Goal: Task Accomplishment & Management: Use online tool/utility

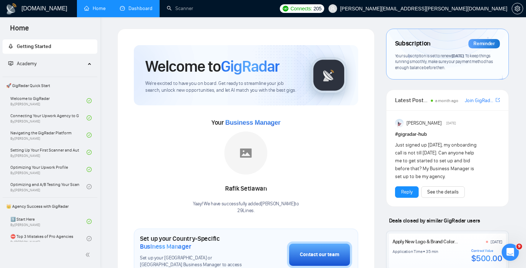
click at [141, 11] on link "Dashboard" at bounding box center [136, 8] width 33 height 6
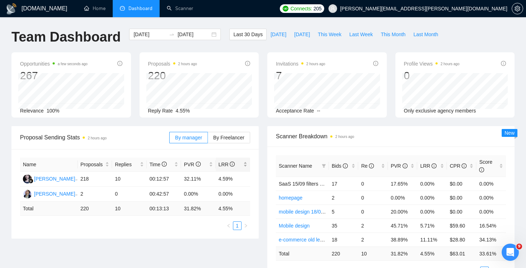
scroll to position [11, 0]
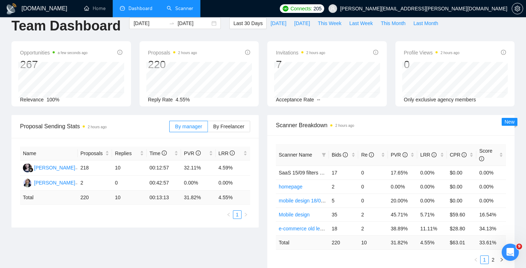
click at [173, 6] on link "Scanner" at bounding box center [180, 8] width 26 height 6
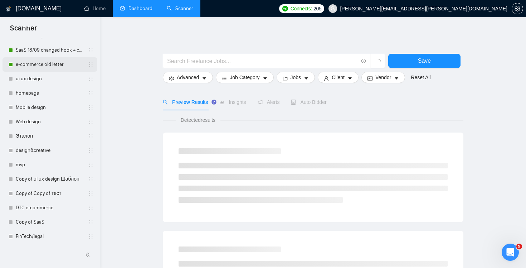
scroll to position [147, 0]
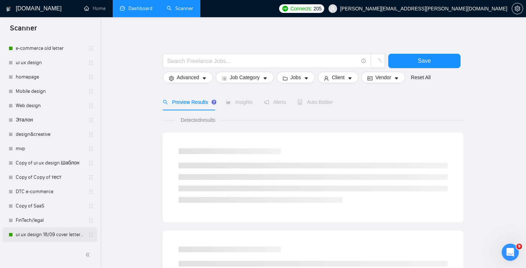
click at [49, 232] on link "ui ux design 18/09 cover letter changed & cases revised" at bounding box center [50, 234] width 68 height 14
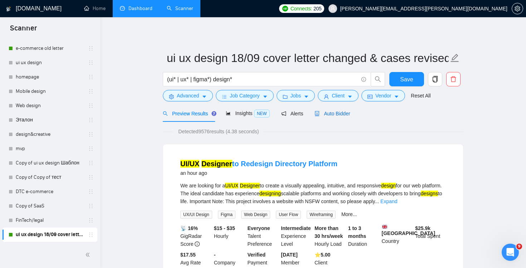
click at [330, 117] on div "Auto Bidder" at bounding box center [331, 113] width 35 height 8
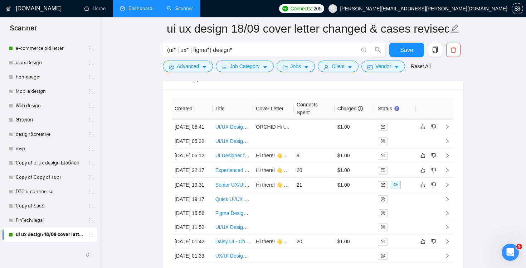
scroll to position [1823, 0]
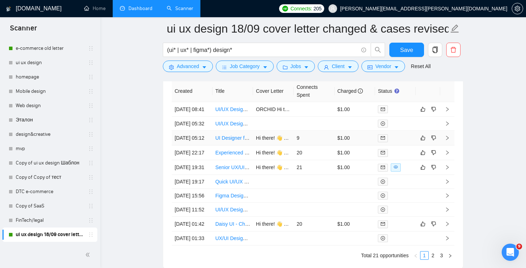
click at [310, 145] on td "9" at bounding box center [314, 138] width 41 height 15
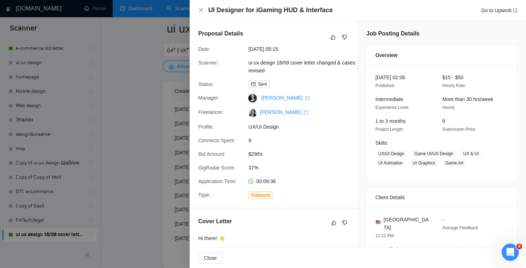
click at [265, 8] on h4 "UI Designer for iGaming HUD & Interface" at bounding box center [270, 10] width 124 height 9
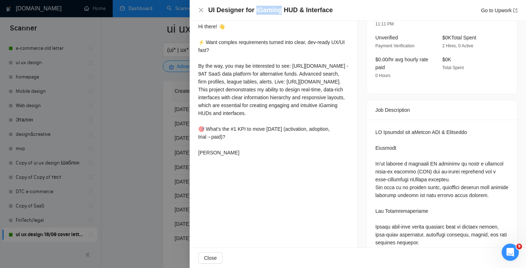
scroll to position [226, 0]
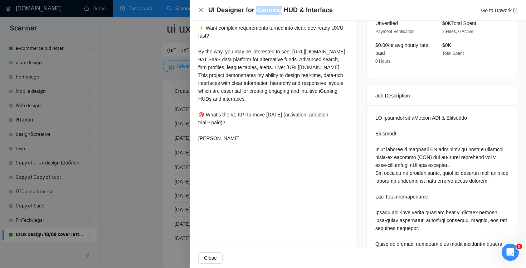
copy h4 "iGaming"
click at [201, 7] on icon "close" at bounding box center [201, 10] width 6 height 6
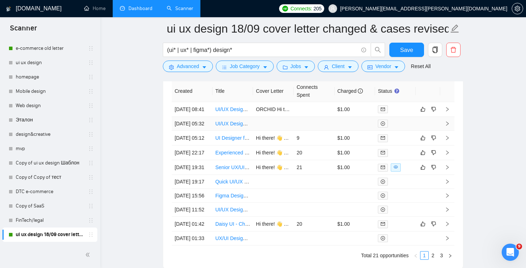
click at [309, 129] on td at bounding box center [314, 124] width 41 height 14
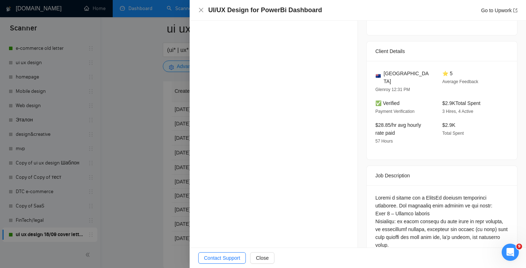
scroll to position [283, 0]
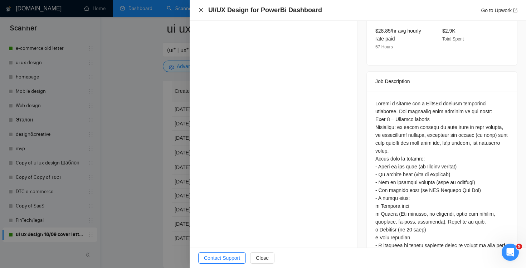
click at [202, 10] on icon "close" at bounding box center [201, 10] width 6 height 6
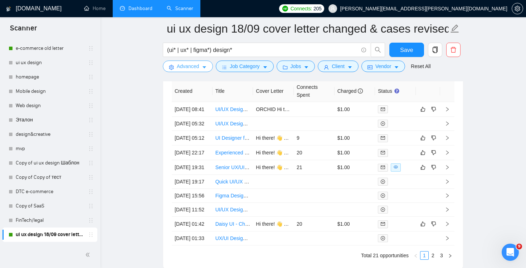
click at [184, 67] on span "Advanced" at bounding box center [188, 66] width 22 height 8
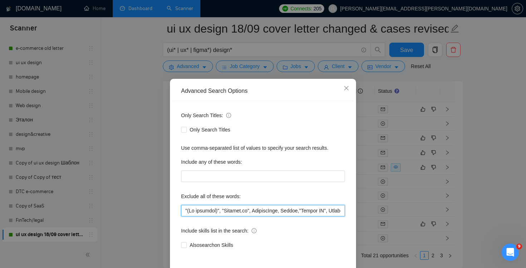
click at [309, 214] on input "text" at bounding box center [263, 210] width 164 height 11
drag, startPoint x: 309, startPoint y: 210, endPoint x: 525, endPoint y: 246, distance: 219.3
click at [525, 246] on div "Advanced Search Options Only Search Titles: Only Search Titles Use comma-separa…" at bounding box center [263, 134] width 526 height 268
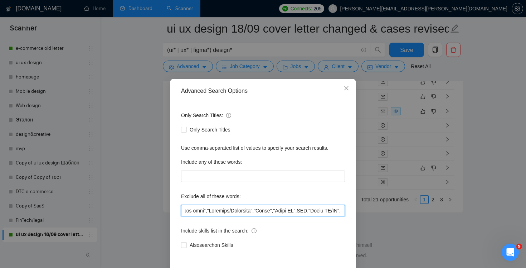
paste input "iGaming"
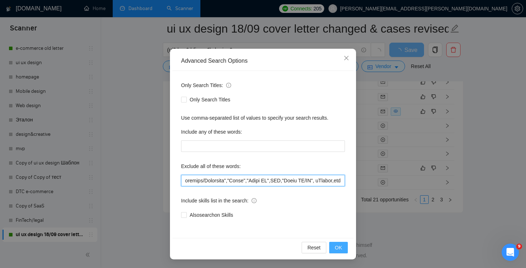
type input ""(No agencies)", "[DOMAIN_NAME]", FlutterFlow, Chakra,"Chakra UI", ChakraUI , "…"
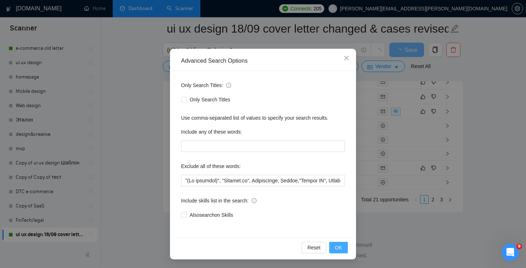
click at [337, 246] on span "OK" at bounding box center [338, 247] width 7 height 8
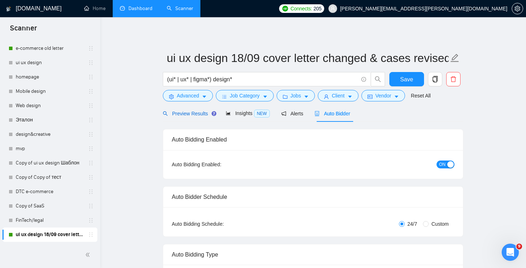
click at [195, 112] on span "Preview Results" at bounding box center [189, 114] width 52 height 6
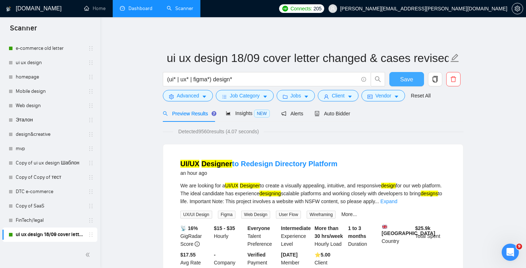
click at [411, 82] on span "Save" at bounding box center [406, 79] width 13 height 9
click at [192, 96] on span "Advanced" at bounding box center [188, 96] width 22 height 8
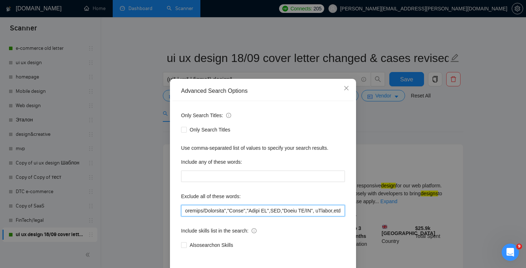
scroll to position [0, 4949]
drag, startPoint x: 327, startPoint y: 211, endPoint x: 473, endPoint y: 219, distance: 146.5
click at [473, 219] on div "Advanced Search Options Only Search Titles: Only Search Titles Use comma-separa…" at bounding box center [263, 134] width 526 height 268
click at [326, 211] on input "text" at bounding box center [263, 210] width 164 height 11
click at [311, 210] on input "text" at bounding box center [263, 210] width 164 height 11
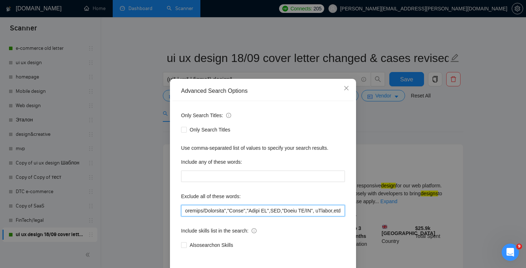
drag, startPoint x: 308, startPoint y: 211, endPoint x: 368, endPoint y: 208, distance: 60.5
click at [368, 208] on div "Advanced Search Options Only Search Titles: Only Search Titles Use comma-separa…" at bounding box center [263, 134] width 526 height 268
click at [348, 87] on icon "close" at bounding box center [346, 88] width 6 height 6
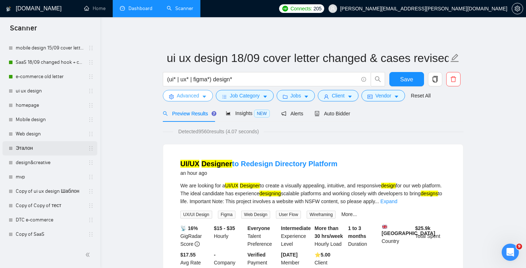
scroll to position [119, 0]
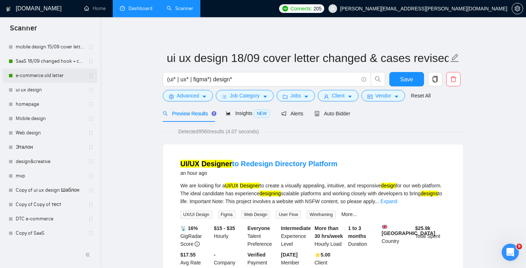
click at [50, 75] on link "e-commerce old letter" at bounding box center [50, 75] width 68 height 14
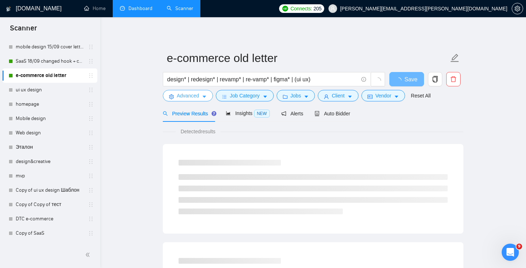
click at [175, 93] on button "Advanced" at bounding box center [188, 95] width 50 height 11
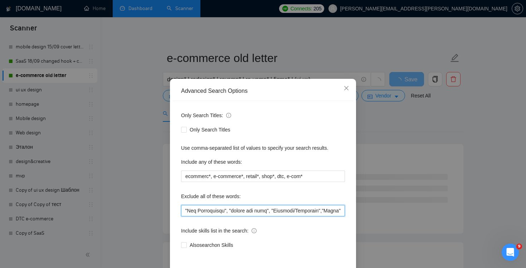
scroll to position [0, 4056]
drag, startPoint x: 316, startPoint y: 210, endPoint x: 457, endPoint y: 225, distance: 142.1
click at [457, 226] on div "Advanced Search Options Only Search Titles: Only Search Titles Use comma-separa…" at bounding box center [263, 134] width 526 height 268
paste input ", iGaming,hud"
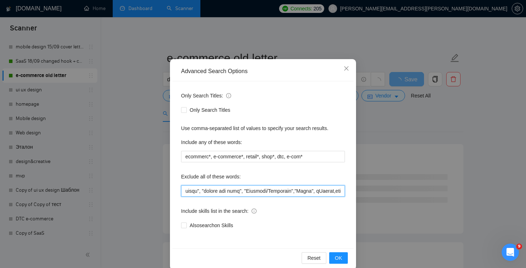
scroll to position [30, 0]
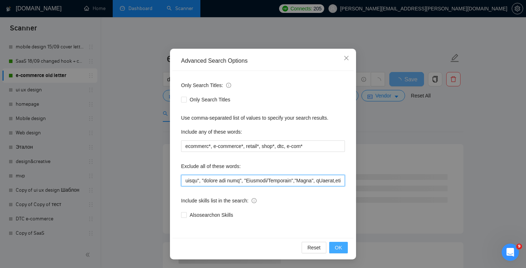
type input ""(No agencies)", "[DOMAIN_NAME]", "no ecommerce","no e-commerce","no ecom","no …"
click at [340, 248] on span "OK" at bounding box center [338, 247] width 7 height 8
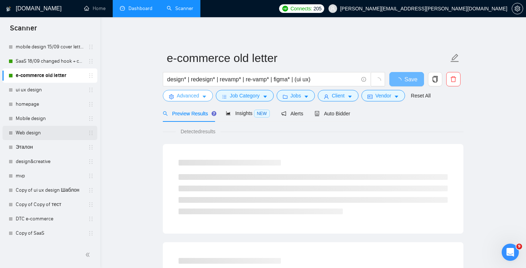
scroll to position [77, 0]
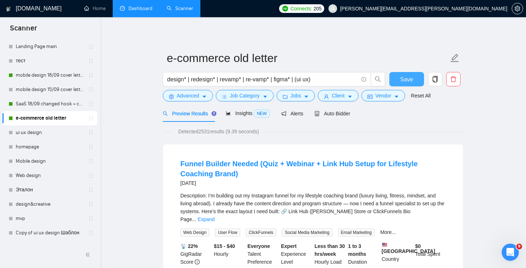
click at [408, 78] on span "Save" at bounding box center [406, 79] width 13 height 9
click at [46, 104] on link "SaaS 18/09 changed hook + case + final question" at bounding box center [50, 104] width 68 height 14
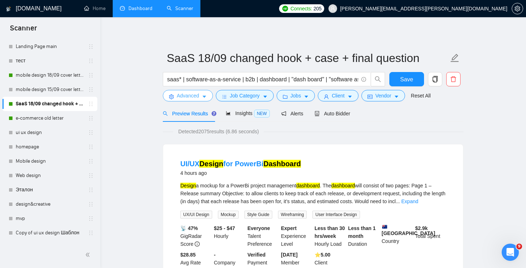
click at [190, 101] on button "Advanced" at bounding box center [188, 95] width 50 height 11
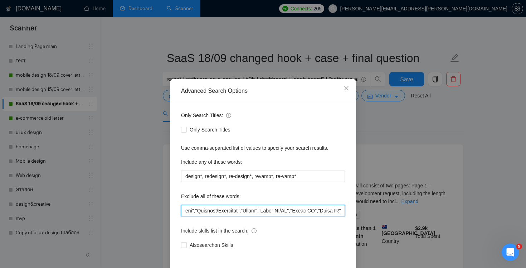
scroll to position [0, 3003]
drag, startPoint x: 314, startPoint y: 211, endPoint x: 522, endPoint y: 226, distance: 209.1
click at [522, 226] on div "Advanced Search Options Only Search Titles: Only Search Titles Use comma-separa…" at bounding box center [263, 134] width 526 height 268
paste input ", iGaming,hud"
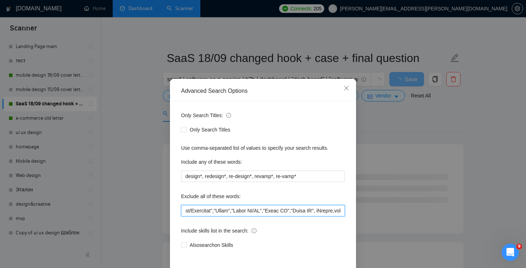
scroll to position [30, 0]
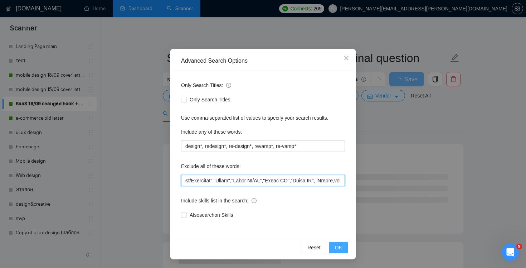
type input "softr*, webflow*,"web developer", "(No agencies)","no agencies","developer to o…"
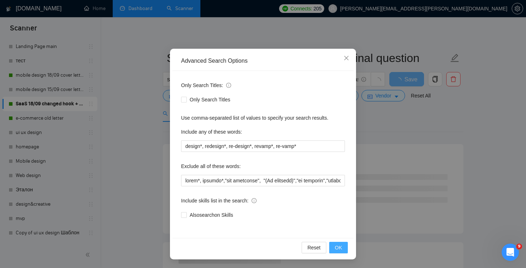
click at [341, 247] on span "OK" at bounding box center [338, 247] width 7 height 8
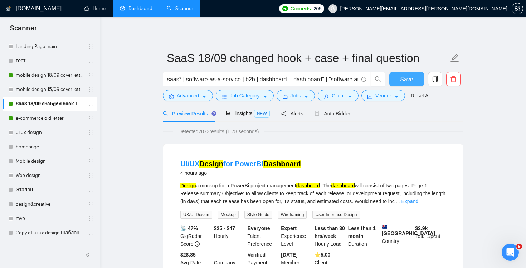
click at [410, 76] on span "Save" at bounding box center [406, 79] width 13 height 9
click at [41, 76] on link "mobile design 18/09 cover letter another first part" at bounding box center [50, 75] width 68 height 14
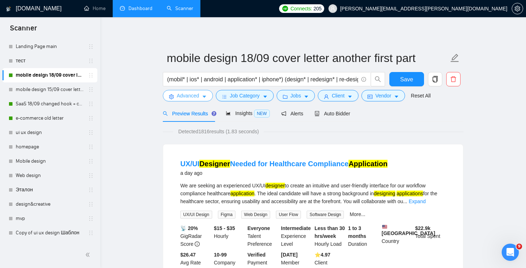
click at [195, 94] on span "Advanced" at bounding box center [188, 96] width 22 height 8
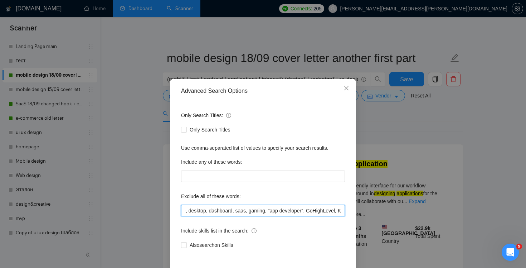
scroll to position [0, 1706]
drag, startPoint x: 313, startPoint y: 211, endPoint x: 525, endPoint y: 244, distance: 215.1
click at [525, 244] on div "Advanced Search Options Only Search Titles: Only Search Titles Use comma-separa…" at bounding box center [263, 134] width 526 height 268
paste input ", iGaming,hud"
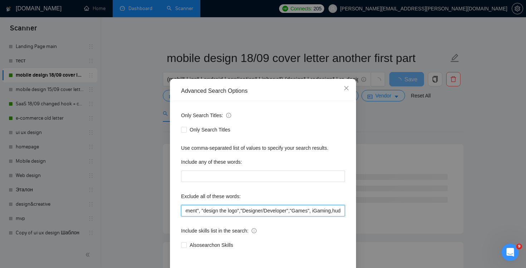
click at [308, 210] on input ""your application.", "your application*", web*, consult*, "Join our team", bot,…" at bounding box center [263, 210] width 164 height 11
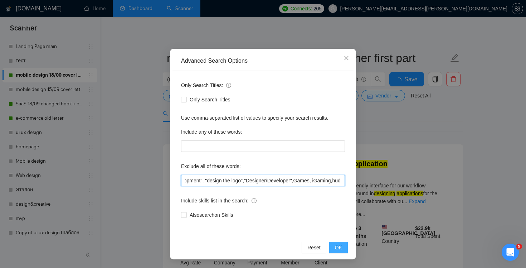
type input ""your application.", "your application*", web*, consult*, "Join our team", bot,…"
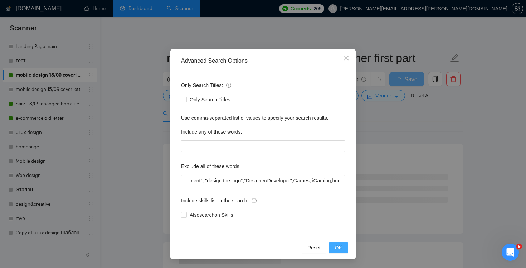
scroll to position [0, 0]
click at [342, 249] on button "OK" at bounding box center [338, 246] width 19 height 11
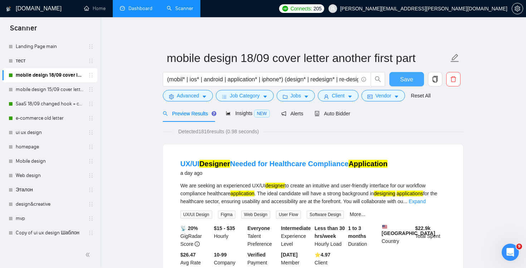
click at [402, 78] on span "Save" at bounding box center [406, 79] width 13 height 9
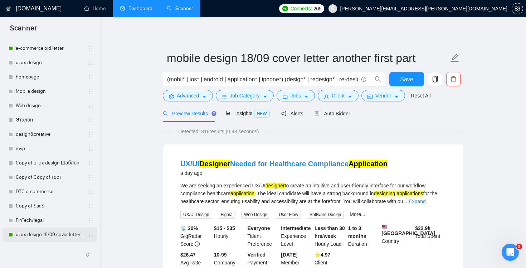
click at [41, 234] on link "ui ux design 18/09 cover letter changed & cases revised" at bounding box center [50, 234] width 68 height 14
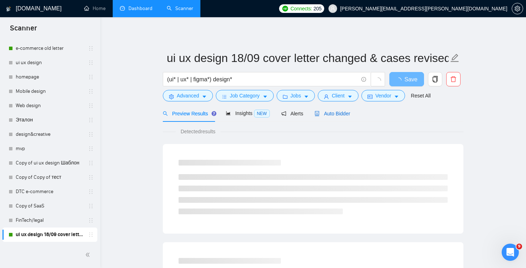
click at [325, 115] on span "Auto Bidder" at bounding box center [331, 114] width 35 height 6
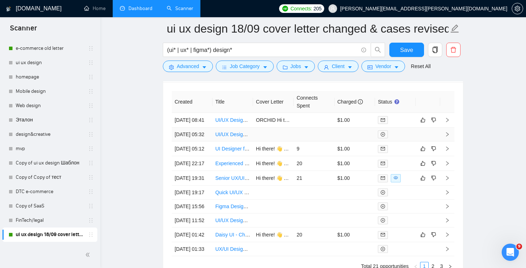
scroll to position [1813, 0]
click at [311, 156] on td "9" at bounding box center [314, 148] width 41 height 15
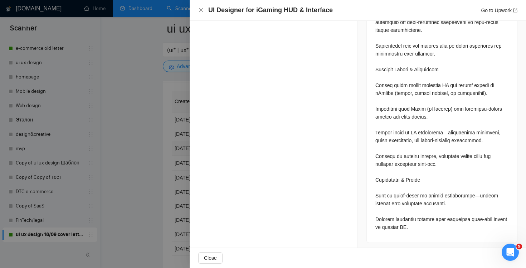
scroll to position [481, 0]
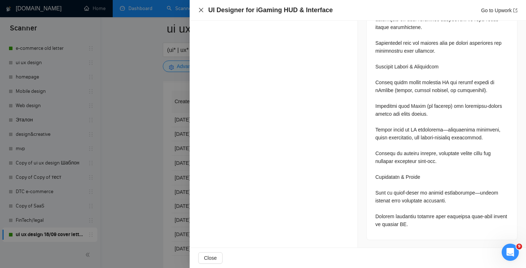
click at [202, 8] on icon "close" at bounding box center [201, 10] width 4 height 4
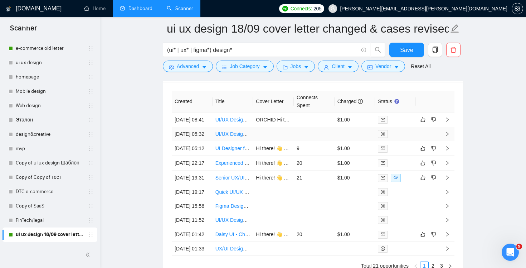
click at [299, 141] on td at bounding box center [314, 134] width 41 height 14
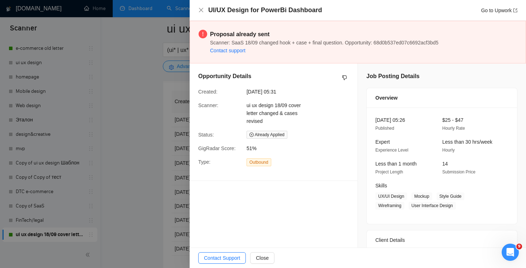
scroll to position [201, 0]
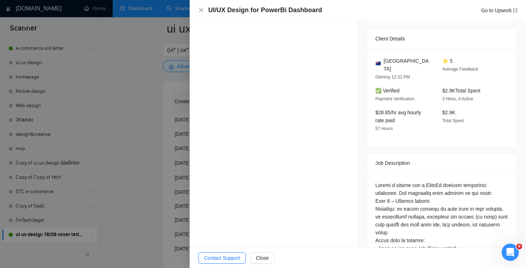
click at [197, 8] on div "UI/UX Design for PowerBi Dashboard Go to Upwork" at bounding box center [358, 10] width 336 height 21
click at [206, 11] on div "UI/UX Design for PowerBi Dashboard Go to Upwork" at bounding box center [357, 10] width 319 height 9
click at [202, 11] on icon "close" at bounding box center [201, 10] width 6 height 6
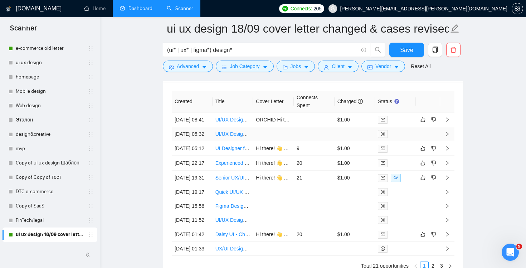
scroll to position [1782, 0]
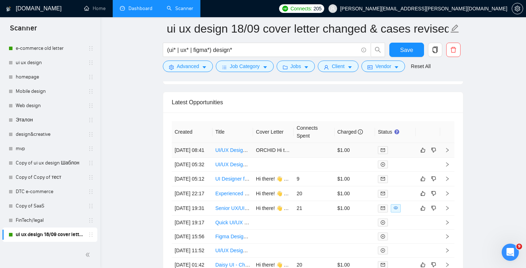
click at [314, 156] on td at bounding box center [314, 150] width 41 height 15
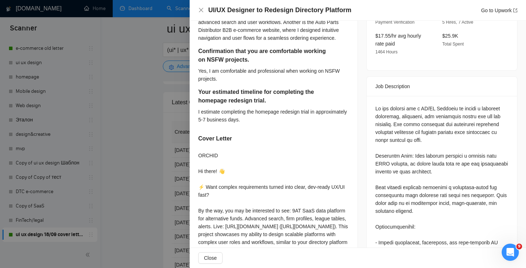
scroll to position [245, 0]
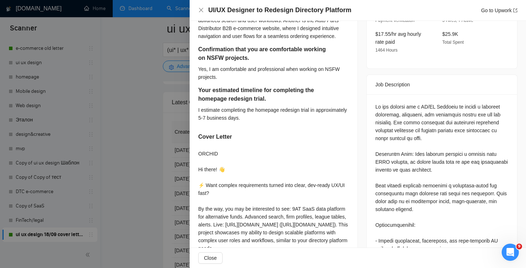
copy div "NSFW"
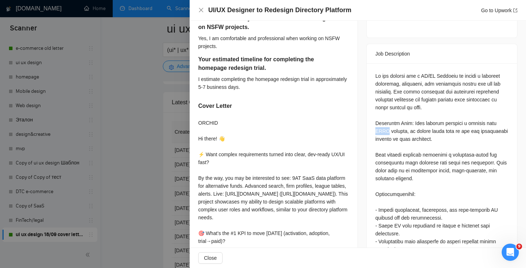
scroll to position [220, 0]
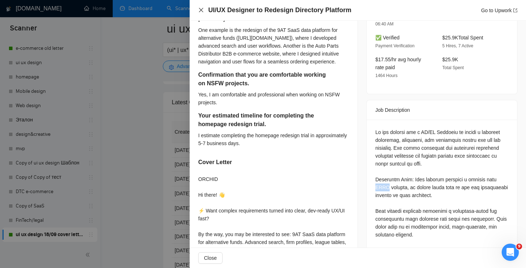
click at [200, 11] on icon "close" at bounding box center [201, 10] width 4 height 4
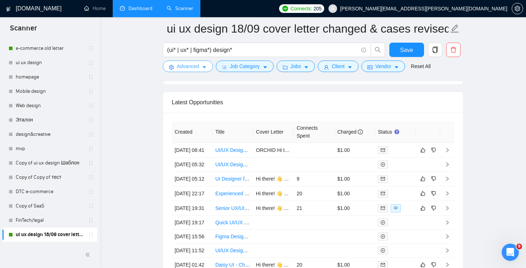
click at [180, 70] on span "Advanced" at bounding box center [188, 66] width 22 height 8
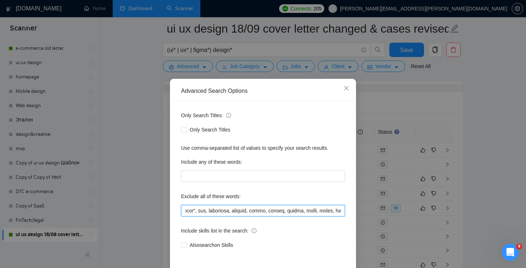
scroll to position [0, 4949]
drag, startPoint x: 318, startPoint y: 211, endPoint x: 525, endPoint y: 249, distance: 210.9
click at [525, 249] on div "Advanced Search Options Only Search Titles: Only Search Titles Use comma-separa…" at bounding box center [263, 134] width 526 height 268
paste input "NSFW"
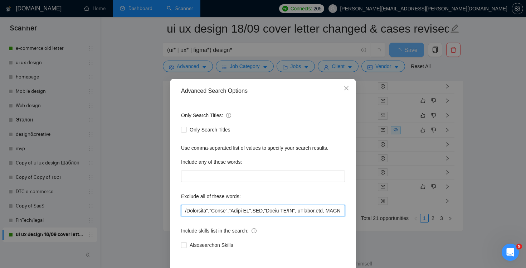
scroll to position [30, 0]
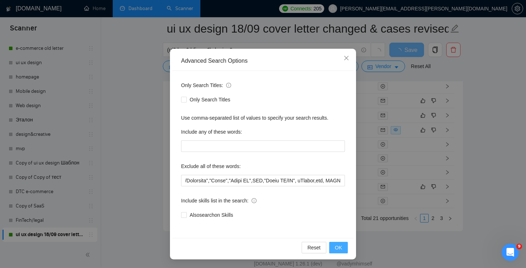
click at [340, 248] on span "OK" at bounding box center [338, 247] width 7 height 8
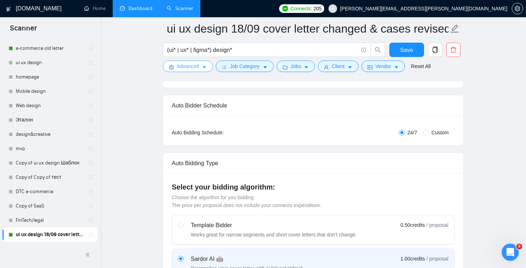
scroll to position [0, 0]
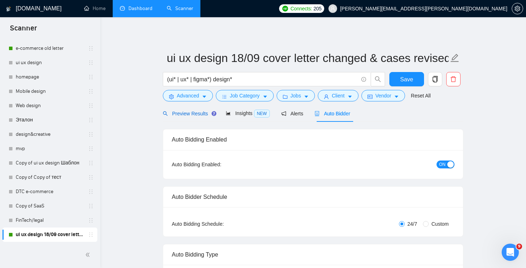
click at [186, 116] on span "Preview Results" at bounding box center [189, 114] width 52 height 6
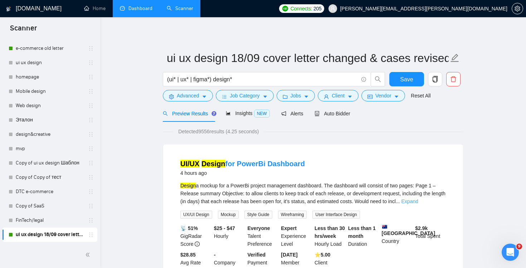
click at [418, 200] on link "Expand" at bounding box center [409, 201] width 17 height 6
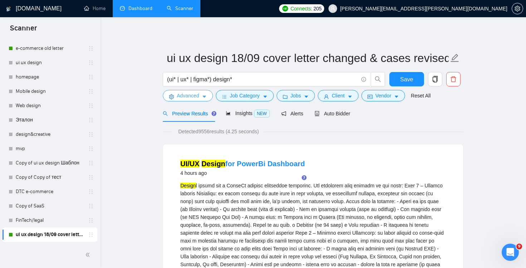
click at [193, 97] on span "Advanced" at bounding box center [188, 96] width 22 height 8
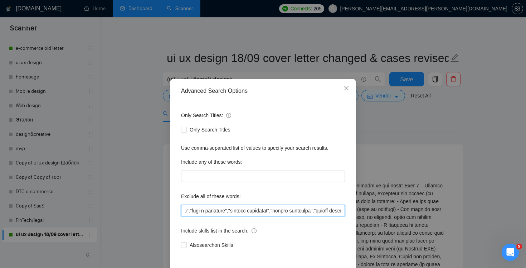
scroll to position [0, 2584]
drag, startPoint x: 309, startPoint y: 212, endPoint x: 497, endPoint y: 221, distance: 188.7
click at [497, 221] on div "Advanced Search Options Only Search Titles: Only Search Titles Use comma-separa…" at bounding box center [263, 134] width 526 height 268
click at [330, 208] on input "text" at bounding box center [263, 210] width 164 height 11
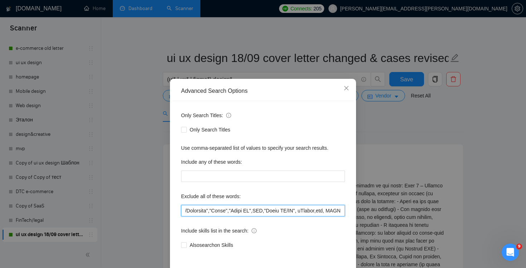
click at [330, 208] on input "text" at bounding box center [263, 210] width 164 height 11
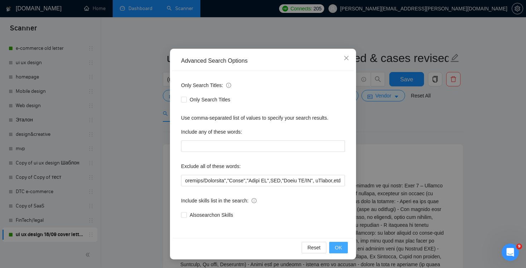
click at [338, 248] on span "OK" at bounding box center [338, 247] width 7 height 8
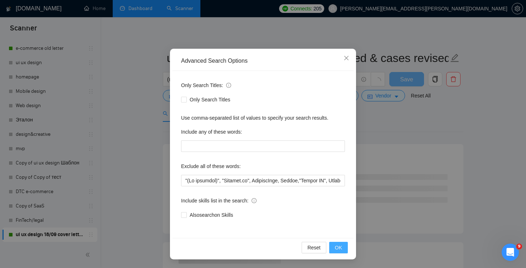
scroll to position [0, 0]
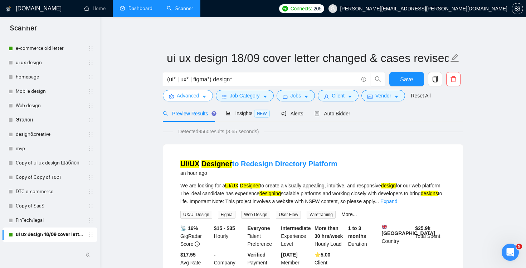
click at [177, 98] on span "Advanced" at bounding box center [188, 96] width 22 height 8
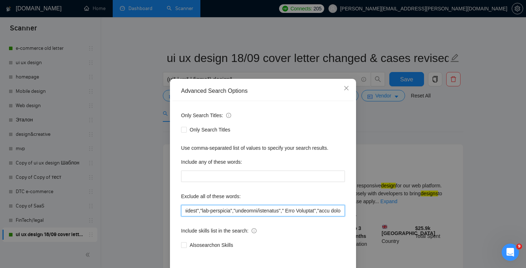
scroll to position [0, 4949]
drag, startPoint x: 320, startPoint y: 210, endPoint x: 525, endPoint y: 123, distance: 223.1
click at [525, 225] on div "Advanced Search Options Only Search Titles: Only Search Titles Use comma-separa…" at bounding box center [263, 134] width 526 height 268
paste input "NSFW"
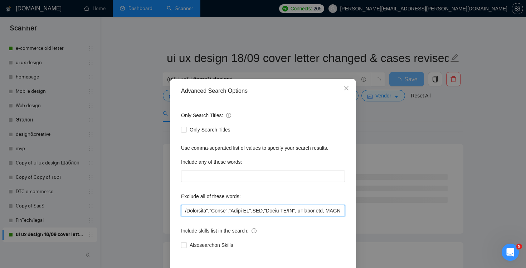
scroll to position [30, 0]
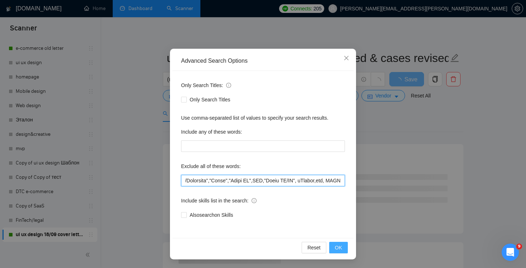
type input ""(No agencies)", "[DOMAIN_NAME]", FlutterFlow, Chakra,"Chakra UI", ChakraUI , "…"
click at [340, 246] on span "OK" at bounding box center [338, 247] width 7 height 8
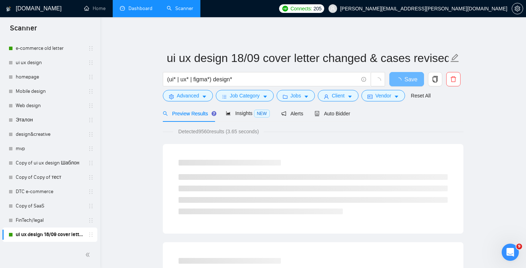
scroll to position [0, 0]
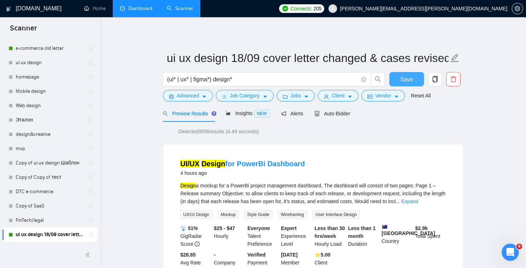
click at [400, 78] on button "Save" at bounding box center [406, 79] width 35 height 14
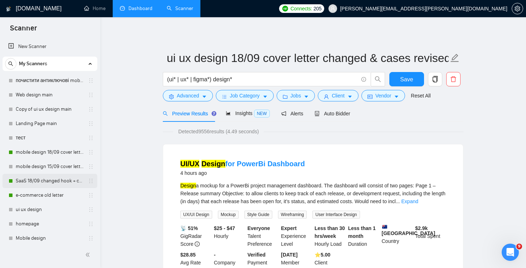
click at [52, 183] on link "SaaS 18/09 changed hook + case + final question" at bounding box center [50, 180] width 68 height 14
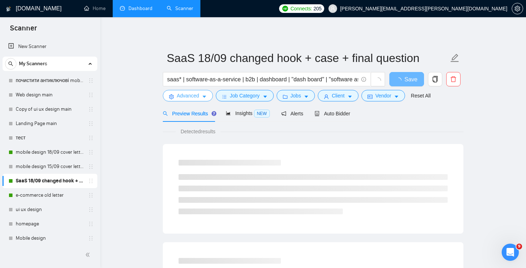
click at [188, 97] on span "Advanced" at bounding box center [188, 96] width 22 height 8
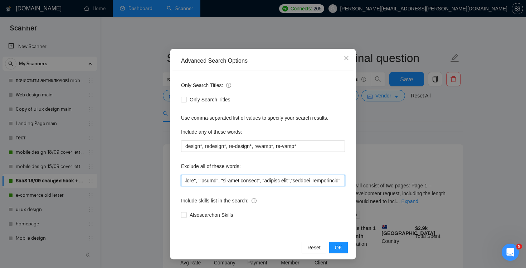
scroll to position [0, 3034]
drag, startPoint x: 315, startPoint y: 211, endPoint x: 525, endPoint y: 273, distance: 218.9
click at [525, 267] on html "Scanner New Scanner My Scanners почистити антиключові mobile design main Web de…" at bounding box center [263, 134] width 526 height 268
paste input "NSFW"
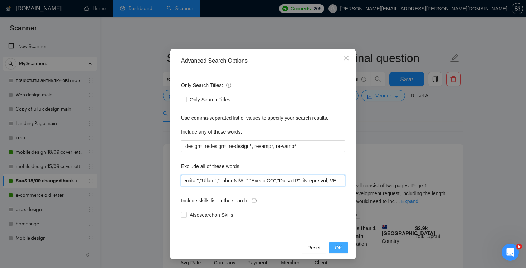
type input "softr*, webflow*,"web developer", "(No agencies)","no agencies","developer to o…"
click at [337, 245] on span "OK" at bounding box center [338, 247] width 7 height 8
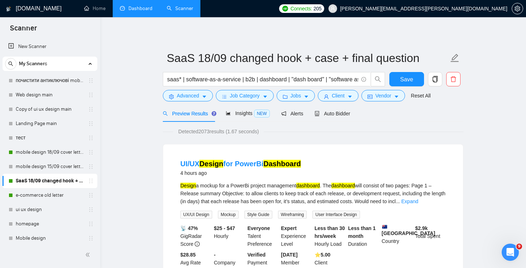
scroll to position [0, 0]
click at [403, 79] on span "Save" at bounding box center [406, 79] width 13 height 9
click at [62, 152] on link "mobile design 18/09 cover letter another first part" at bounding box center [50, 152] width 68 height 14
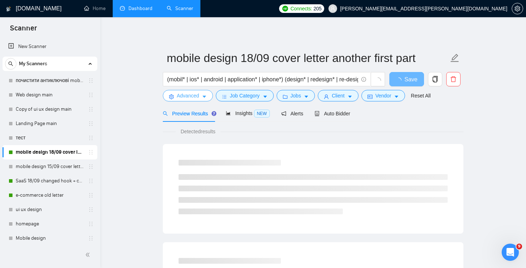
click at [184, 97] on span "Advanced" at bounding box center [188, 96] width 22 height 8
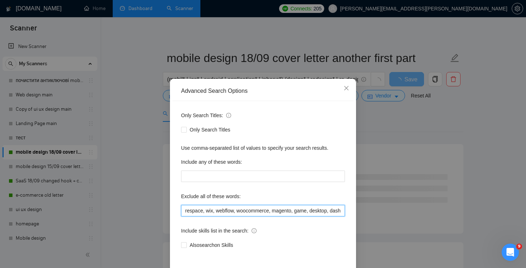
scroll to position [0, 1734]
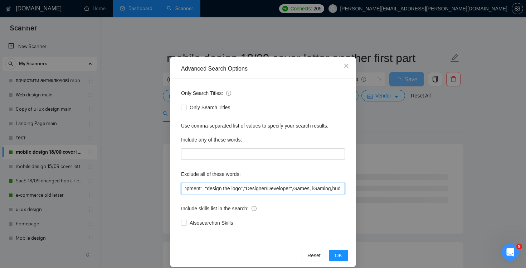
drag, startPoint x: 313, startPoint y: 212, endPoint x: 525, endPoint y: 264, distance: 218.3
click at [525, 264] on div "Advanced Search Options Only Search Titles: Only Search Titles Use comma-separa…" at bounding box center [263, 134] width 526 height 268
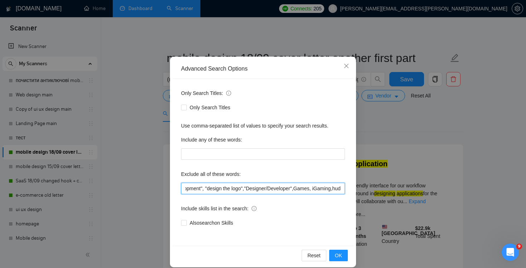
scroll to position [28, 0]
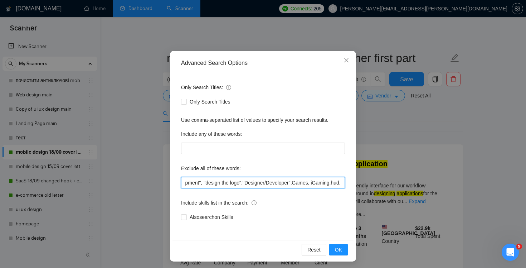
paste input "NSFW"
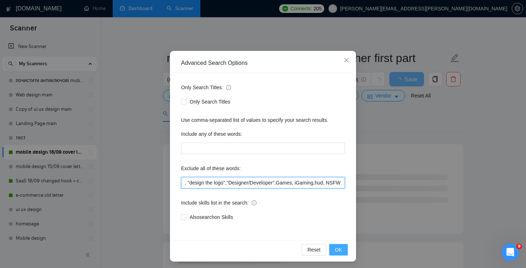
type input ""your application.", "your application*", web*, consult*, "Join our team", bot,…"
click at [335, 246] on span "OK" at bounding box center [338, 249] width 7 height 8
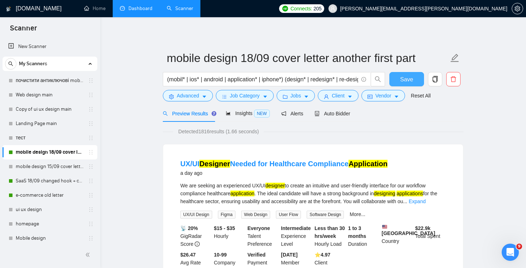
click at [413, 75] on button "Save" at bounding box center [406, 79] width 35 height 14
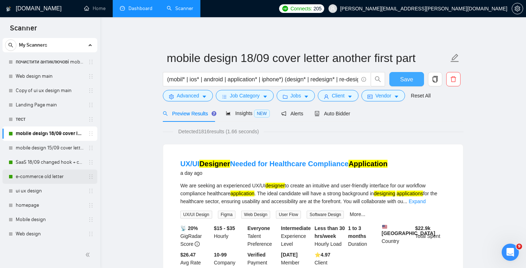
scroll to position [3, 0]
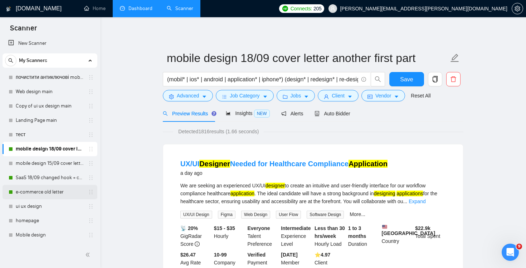
click at [52, 195] on link "e-commerce old letter" at bounding box center [50, 192] width 68 height 14
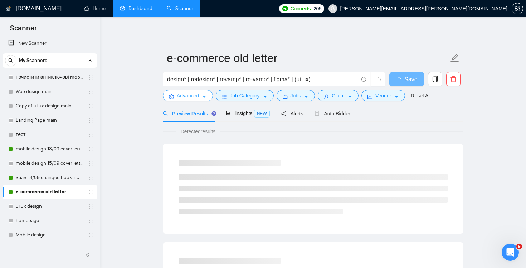
click at [193, 95] on span "Advanced" at bounding box center [188, 96] width 22 height 8
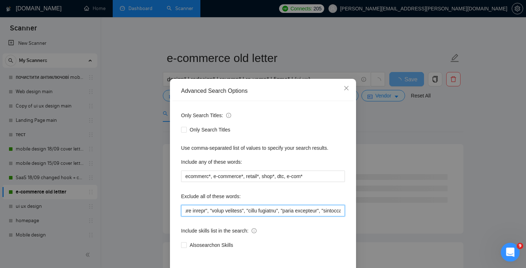
scroll to position [0, 4087]
drag, startPoint x: 308, startPoint y: 209, endPoint x: 518, endPoint y: 246, distance: 212.5
click at [518, 247] on body "Scanner New Scanner My Scanners почистити антиключові mobile design main Web de…" at bounding box center [263, 134] width 526 height 268
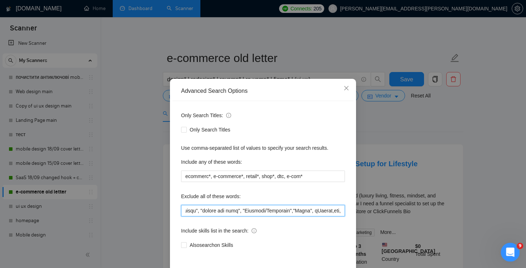
scroll to position [0, 4088]
paste input "NSFW"
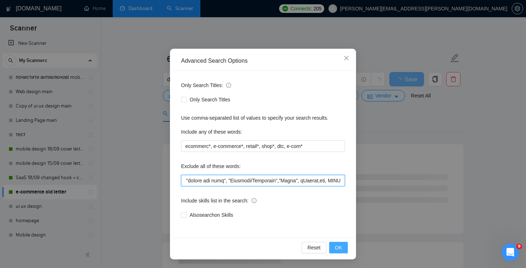
type input ""(No agencies)", "[DOMAIN_NAME]", "no ecommerce","no e-commerce","no ecom","no …"
click at [343, 251] on button "OK" at bounding box center [338, 246] width 19 height 11
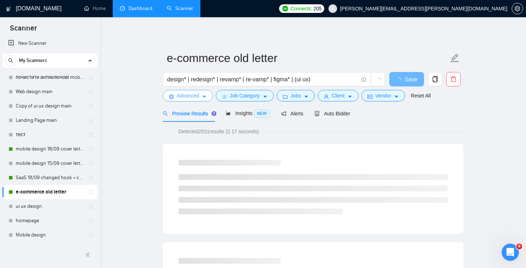
scroll to position [0, 0]
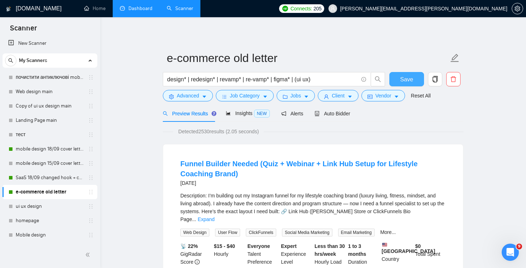
click at [402, 80] on span "Save" at bounding box center [406, 79] width 13 height 9
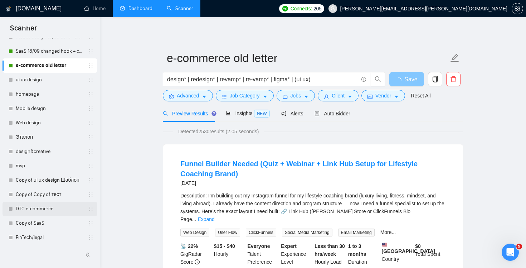
scroll to position [147, 0]
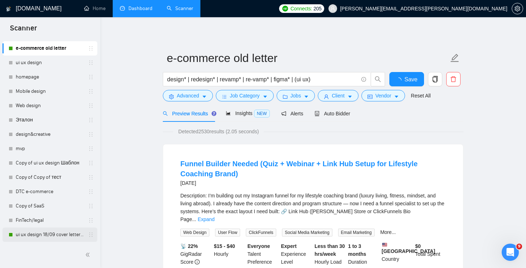
click at [48, 234] on link "ui ux design 18/09 cover letter changed & cases revised" at bounding box center [50, 234] width 68 height 14
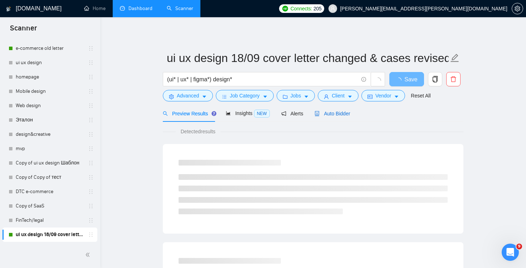
click at [333, 113] on span "Auto Bidder" at bounding box center [331, 114] width 35 height 6
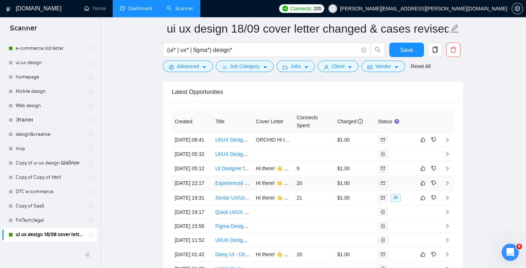
scroll to position [1802, 0]
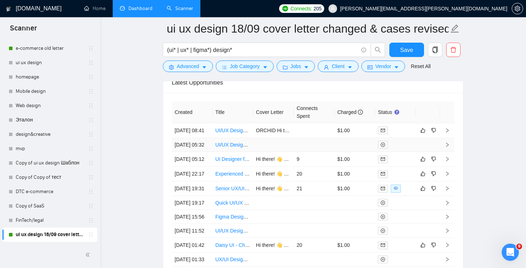
click at [297, 152] on td at bounding box center [314, 145] width 41 height 14
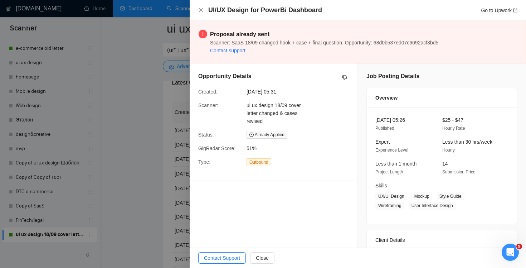
click at [197, 10] on div "UI/UX Design for PowerBi Dashboard Go to Upwork" at bounding box center [358, 10] width 336 height 21
click at [199, 10] on icon "close" at bounding box center [201, 10] width 6 height 6
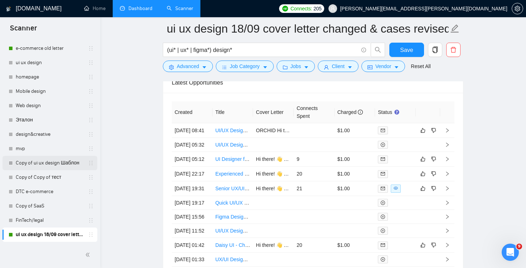
scroll to position [127, 0]
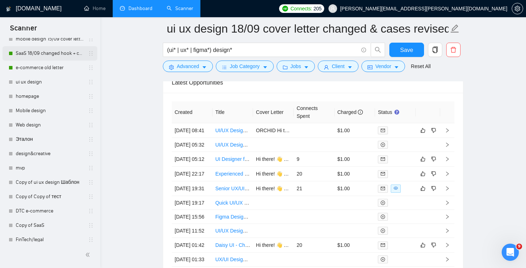
click at [43, 50] on link "SaaS 18/09 changed hook + case + final question" at bounding box center [50, 53] width 68 height 14
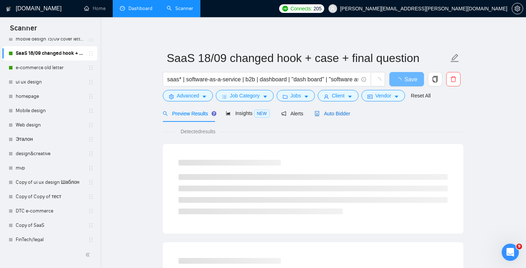
click at [339, 113] on span "Auto Bidder" at bounding box center [331, 114] width 35 height 6
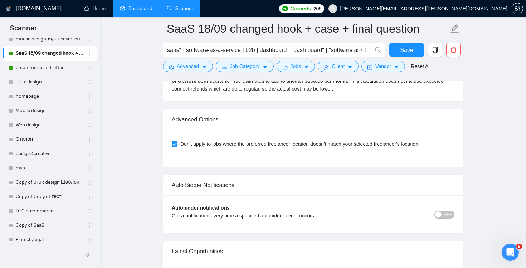
scroll to position [1796, 0]
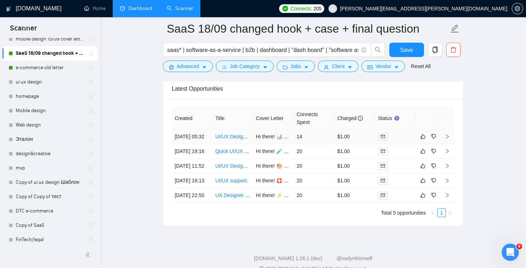
click at [315, 140] on td "14" at bounding box center [314, 136] width 41 height 15
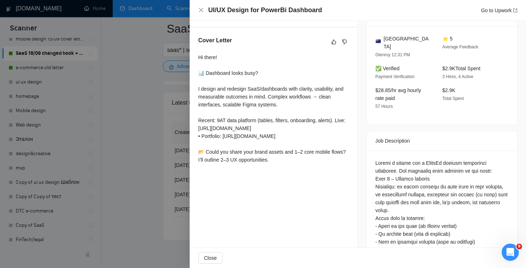
scroll to position [232, 0]
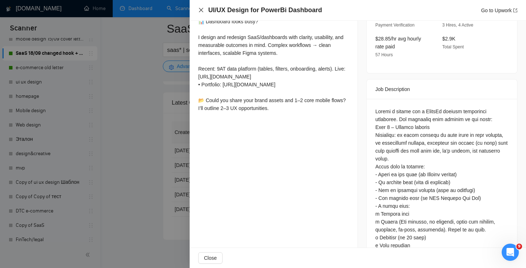
click at [201, 9] on icon "close" at bounding box center [201, 10] width 4 height 4
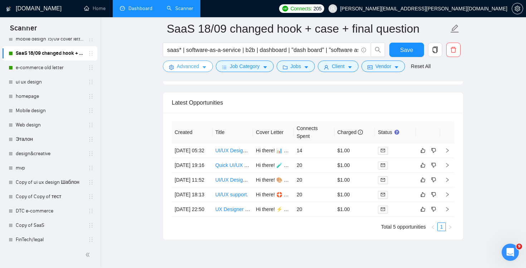
click at [186, 70] on span "Advanced" at bounding box center [188, 66] width 22 height 8
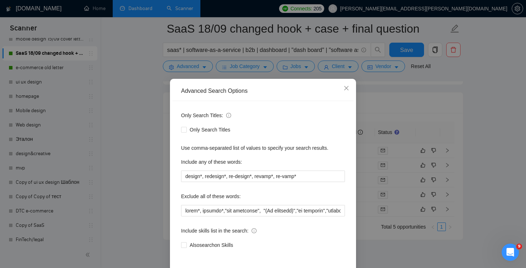
scroll to position [30, 0]
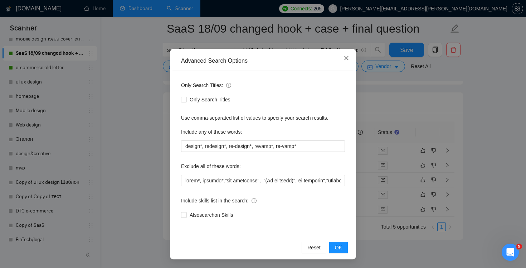
click at [350, 59] on span "Close" at bounding box center [346, 58] width 19 height 19
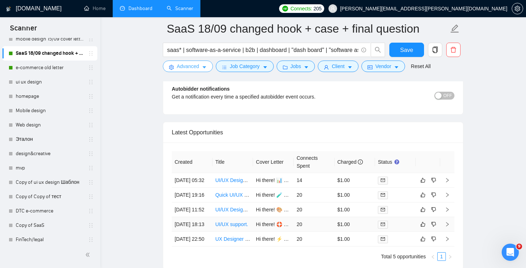
scroll to position [1751, 0]
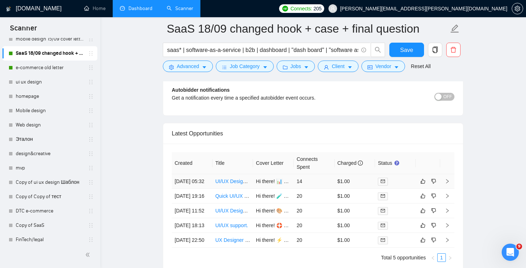
click at [323, 188] on td "14" at bounding box center [314, 181] width 41 height 15
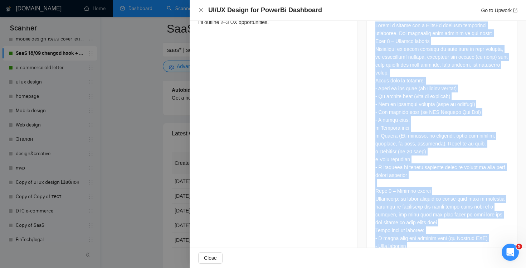
scroll to position [357, 0]
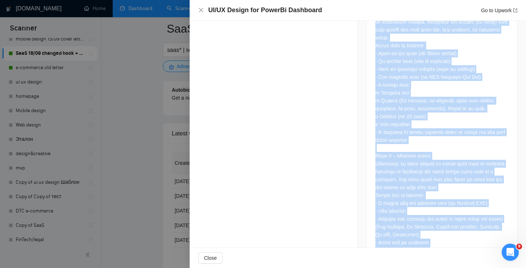
drag, startPoint x: 372, startPoint y: 99, endPoint x: 421, endPoint y: 249, distance: 157.3
click at [421, 249] on div "UI/UX Design for PowerBi Dashboard Go to Upwork Proposal Details Date: [DATE] 0…" at bounding box center [358, 134] width 336 height 268
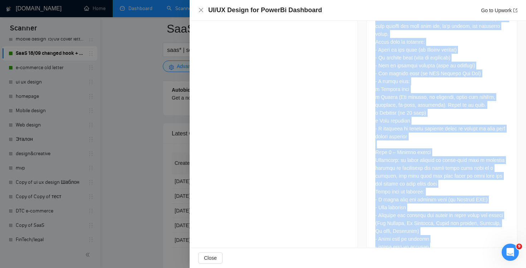
click at [418, 200] on div at bounding box center [441, 183] width 133 height 401
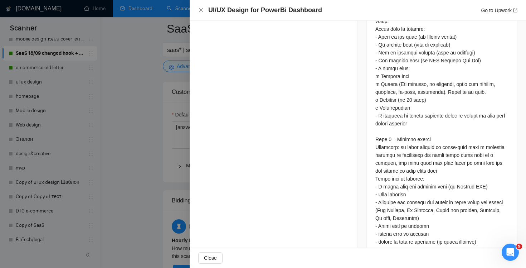
scroll to position [283, 0]
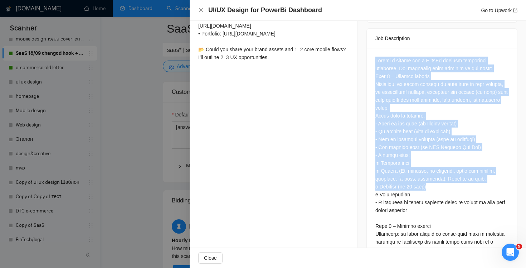
drag, startPoint x: 377, startPoint y: 49, endPoint x: 441, endPoint y: 180, distance: 146.0
click at [467, 237] on div at bounding box center [441, 257] width 133 height 401
click at [379, 57] on div at bounding box center [441, 257] width 133 height 401
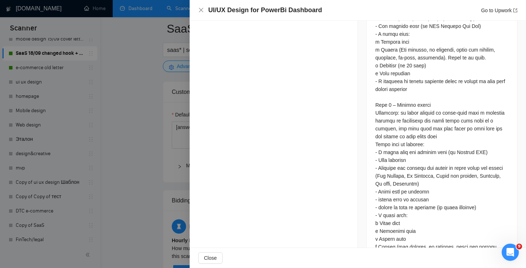
scroll to position [505, 0]
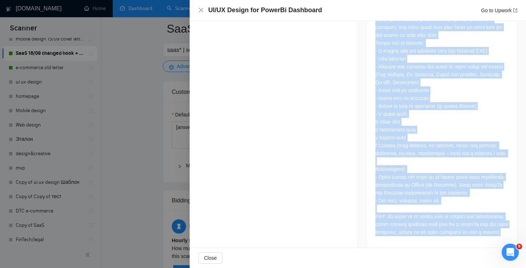
drag, startPoint x: 375, startPoint y: 26, endPoint x: 467, endPoint y: 255, distance: 246.9
click at [467, 255] on div "UI/UX Design for PowerBi Dashboard Go to Upwork Proposal Details Date: [DATE] 0…" at bounding box center [358, 134] width 336 height 268
copy div "Lor Ipsumdolors Ametco a elitse doe t IncidId utlabor etdolorema aliquaeni. Adm…"
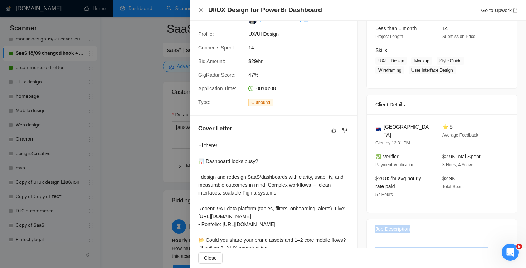
scroll to position [129, 0]
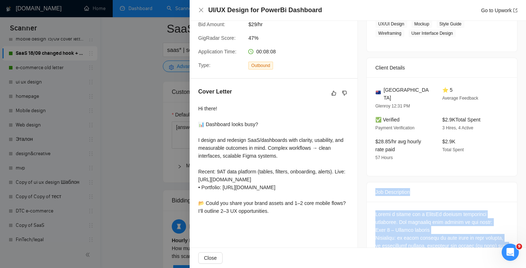
drag, startPoint x: 195, startPoint y: 90, endPoint x: 296, endPoint y: 228, distance: 170.5
click at [296, 226] on div "Cover Letter Hi there! 📊 Dashboard looks busy? I design and redesign SaaS/dashb…" at bounding box center [274, 152] width 168 height 147
copy div "Cover Letter Hi there! 📊 Dashboard looks busy? I design and redesign SaaS/dashb…"
click at [202, 10] on icon "close" at bounding box center [201, 10] width 6 height 6
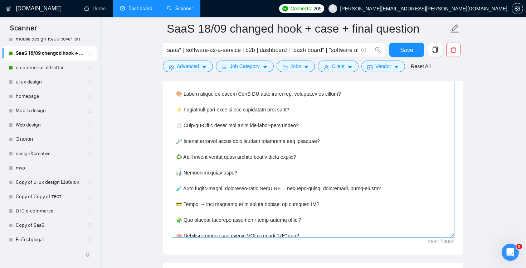
scroll to position [28, 0]
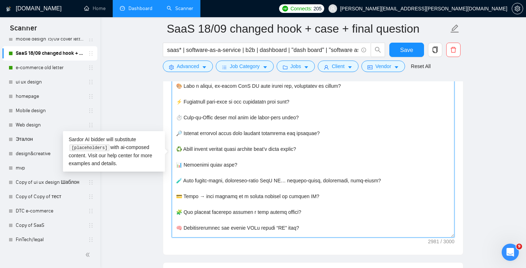
drag, startPoint x: 306, startPoint y: 212, endPoint x: 165, endPoint y: 194, distance: 142.1
click at [165, 194] on div "Cover letter template:" at bounding box center [313, 155] width 300 height 197
paste textarea "Need a crisp two-page Power BI project dashboard mockup (Release Summary → Rele…"
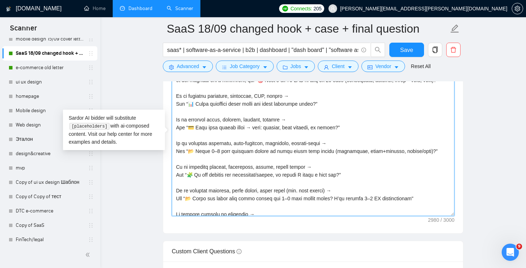
scroll to position [389, 0]
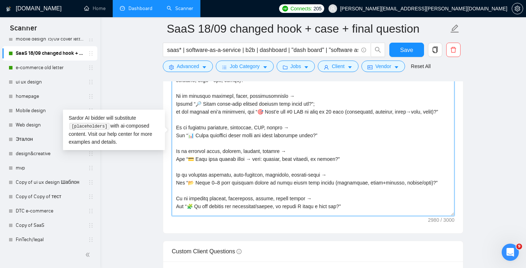
click at [289, 140] on textarea "Cover letter template:" at bounding box center [313, 135] width 283 height 161
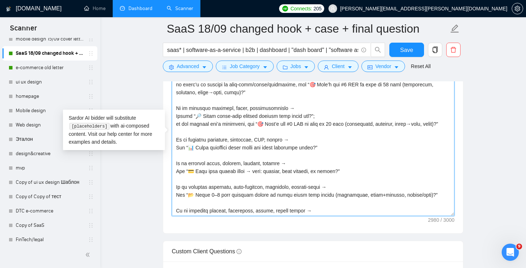
scroll to position [349, 0]
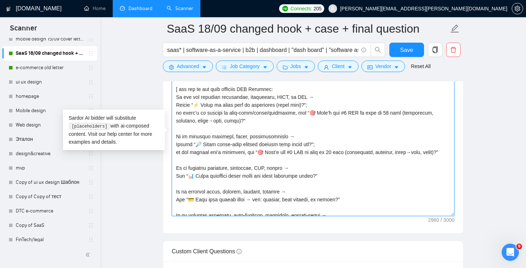
click at [304, 97] on textarea "Cover letter template:" at bounding box center [313, 135] width 283 height 161
click at [222, 97] on textarea "Cover letter template:" at bounding box center [313, 135] width 283 height 161
click at [221, 97] on textarea "Cover letter template:" at bounding box center [313, 135] width 283 height 161
click at [279, 134] on textarea "Cover letter template:" at bounding box center [313, 135] width 283 height 161
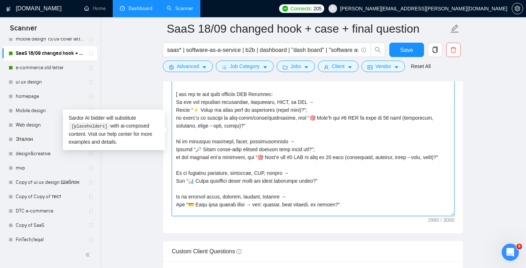
scroll to position [343, 0]
click at [186, 142] on textarea "Cover letter template:" at bounding box center [313, 135] width 283 height 161
paste textarea "power bi|tableau|dashboard"
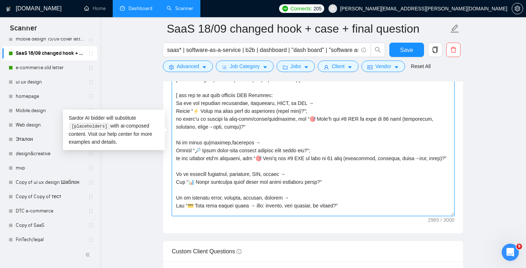
paste textarea ","
drag, startPoint x: 194, startPoint y: 151, endPoint x: 317, endPoint y: 151, distance: 123.0
click at [317, 151] on textarea "Cover letter template:" at bounding box center [313, 135] width 283 height 161
paste textarea
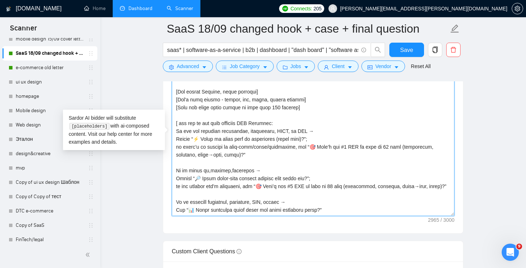
scroll to position [336, 0]
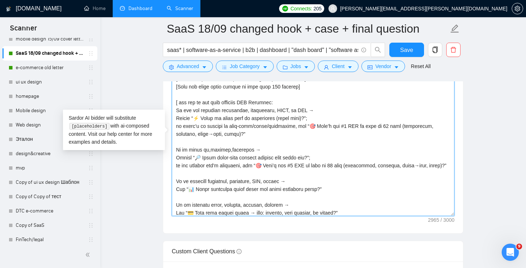
click at [311, 133] on textarea "Cover letter template:" at bounding box center [313, 135] width 283 height 161
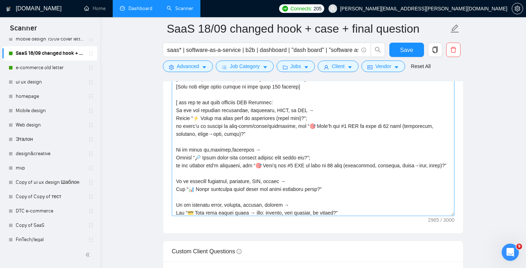
drag, startPoint x: 318, startPoint y: 157, endPoint x: 231, endPoint y: 158, distance: 86.9
click at [231, 158] on textarea "Cover letter template:" at bounding box center [313, 135] width 283 height 161
click at [204, 158] on textarea "Cover letter template:" at bounding box center [313, 135] width 283 height 161
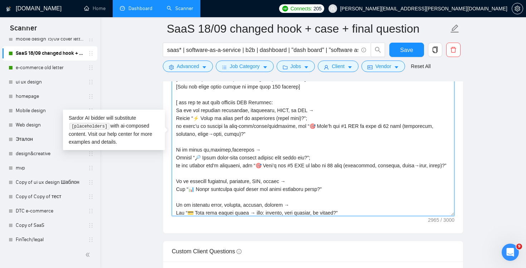
drag, startPoint x: 201, startPoint y: 157, endPoint x: 319, endPoint y: 157, distance: 117.7
click at [319, 157] on textarea "Cover letter template:" at bounding box center [313, 135] width 283 height 161
paste textarea "Could you share a small field list/CSV"
click at [259, 165] on textarea "Cover letter template:" at bounding box center [313, 135] width 283 height 161
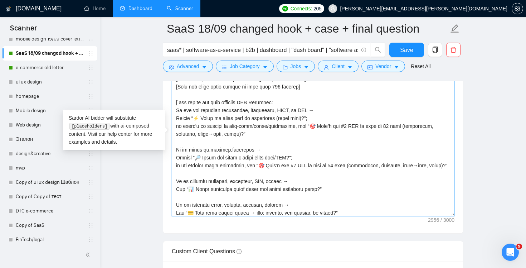
click at [256, 165] on textarea "Cover letter template:" at bounding box center [313, 135] width 283 height 161
click at [441, 165] on textarea "Cover letter template:" at bounding box center [313, 135] width 283 height 161
paste textarea "Could you share brand colors/logo and a small field list/CSV"
drag, startPoint x: 193, startPoint y: 188, endPoint x: 189, endPoint y: 188, distance: 4.3
click at [189, 188] on textarea "Cover letter template:" at bounding box center [313, 135] width 283 height 161
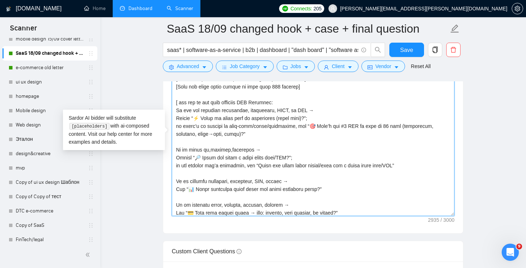
click at [254, 165] on textarea "Cover letter template:" at bounding box center [313, 135] width 283 height 161
paste textarea "📊"
drag, startPoint x: 195, startPoint y: 158, endPoint x: 200, endPoint y: 157, distance: 5.1
click at [200, 157] on textarea "Cover letter template:" at bounding box center [313, 135] width 283 height 161
paste textarea
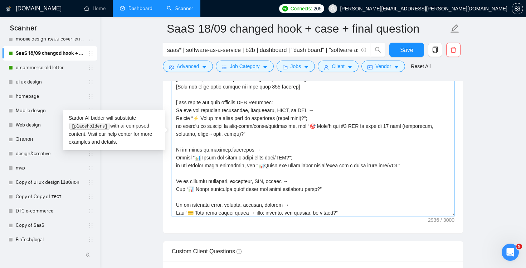
click at [396, 164] on textarea "Cover letter template:" at bounding box center [313, 135] width 283 height 161
drag, startPoint x: 254, startPoint y: 167, endPoint x: 396, endPoint y: 172, distance: 142.4
click at [396, 172] on textarea "Cover letter template:" at bounding box center [313, 135] width 283 height 161
click at [400, 166] on textarea "Cover letter template:" at bounding box center [313, 135] width 283 height 161
drag, startPoint x: 398, startPoint y: 166, endPoint x: 256, endPoint y: 166, distance: 142.0
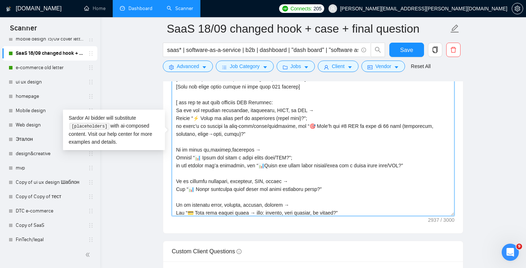
click at [256, 166] on textarea "Cover letter template:" at bounding box center [313, 135] width 283 height 161
drag, startPoint x: 194, startPoint y: 158, endPoint x: 289, endPoint y: 157, distance: 94.4
click at [289, 157] on textarea "Cover letter template:" at bounding box center [313, 135] width 283 height 161
paste textarea "Could you share brand colors/logo and"
drag, startPoint x: 239, startPoint y: 166, endPoint x: 173, endPoint y: 165, distance: 65.8
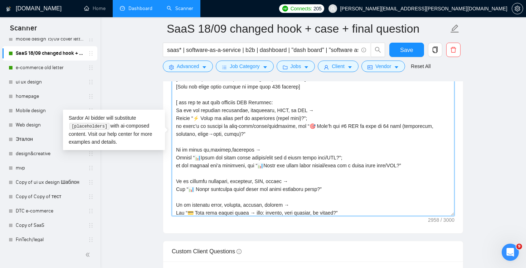
click at [173, 165] on textarea "Cover letter template:" at bounding box center [313, 135] width 283 height 161
paste textarea
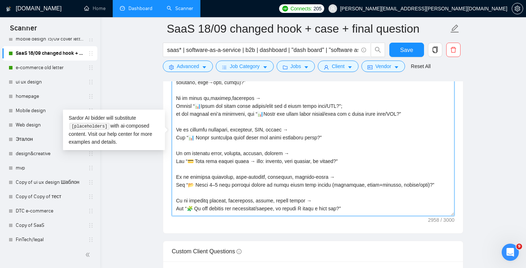
scroll to position [375, 0]
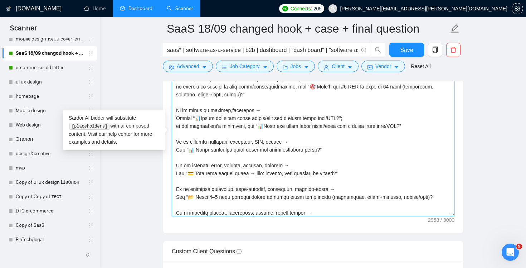
click at [195, 124] on textarea "Cover letter template:" at bounding box center [313, 135] width 283 height 161
paste textarea "branding/logo provided"
drag, startPoint x: 276, startPoint y: 125, endPoint x: 244, endPoint y: 125, distance: 32.2
click at [244, 125] on textarea "Cover letter template:" at bounding box center [313, 135] width 283 height 161
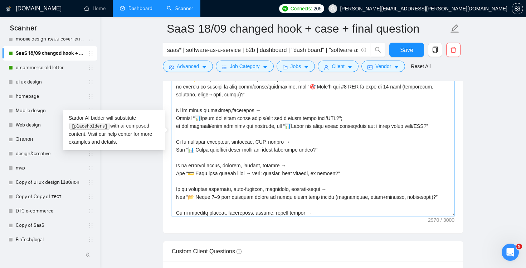
drag, startPoint x: 440, startPoint y: 126, endPoint x: 438, endPoint y: 120, distance: 6.2
click at [438, 120] on textarea "Cover letter template:" at bounding box center [313, 135] width 283 height 161
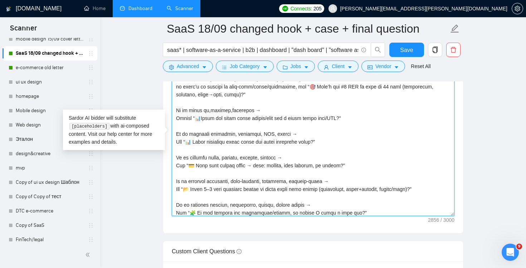
drag, startPoint x: 293, startPoint y: 117, endPoint x: 238, endPoint y: 117, distance: 55.4
click at [238, 117] on textarea "Cover letter template:" at bounding box center [313, 135] width 283 height 161
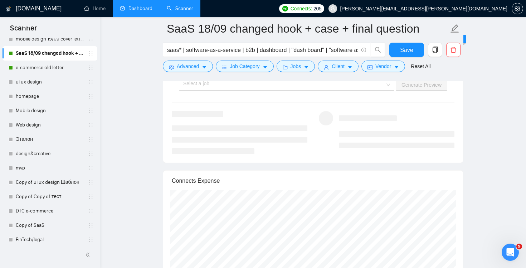
scroll to position [1386, 0]
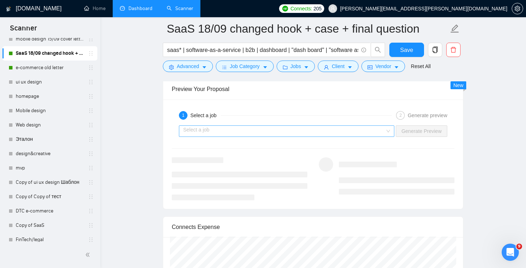
click at [387, 130] on div "Select a job" at bounding box center [286, 130] width 215 height 11
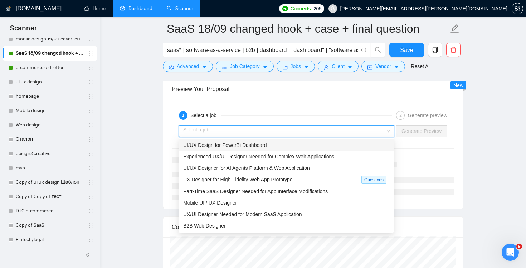
click at [368, 142] on div "UI/UX Design for PowerBi Dashboard" at bounding box center [286, 145] width 206 height 8
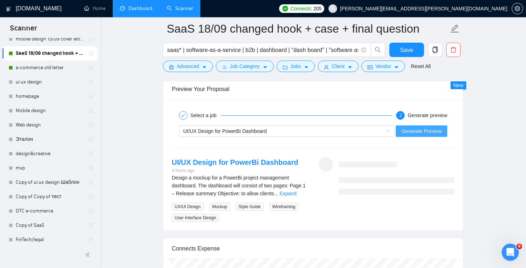
click at [418, 132] on span "Generate Preview" at bounding box center [421, 131] width 40 height 8
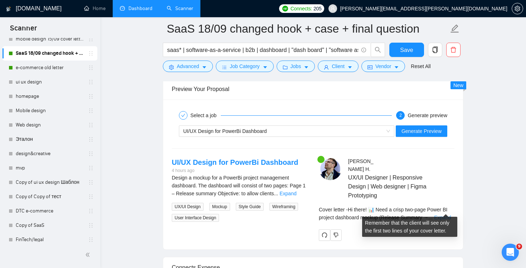
click at [442, 214] on link "Expand" at bounding box center [442, 217] width 17 height 6
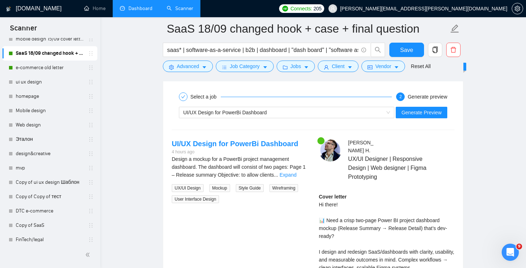
scroll to position [1389, 0]
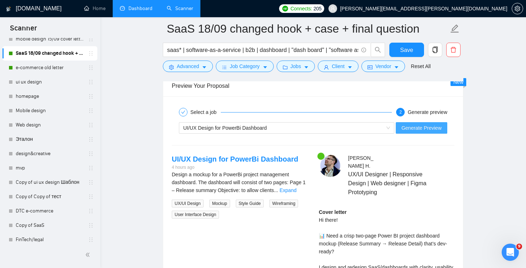
click at [418, 125] on span "Generate Preview" at bounding box center [421, 128] width 40 height 8
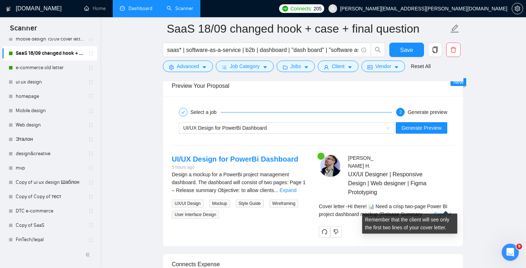
click at [447, 211] on link "Expand" at bounding box center [442, 214] width 17 height 6
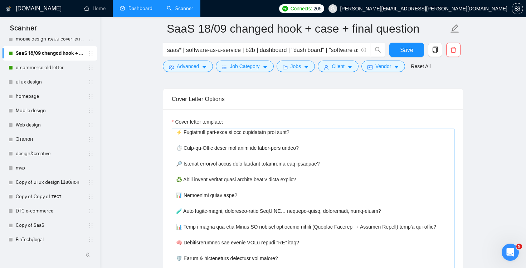
scroll to position [52, 0]
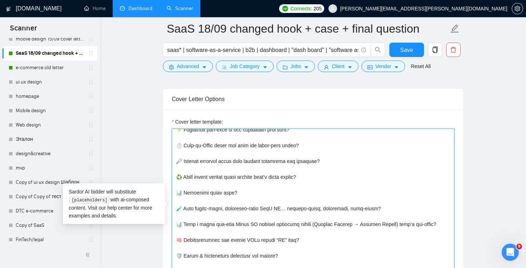
drag, startPoint x: 185, startPoint y: 231, endPoint x: 172, endPoint y: 225, distance: 14.4
click at [172, 225] on textarea "Cover letter template:" at bounding box center [313, 208] width 283 height 161
paste textarea "lean, decision-ready dashboard mockup — clickable and dev-ready?"
click at [276, 225] on textarea "Cover letter template:" at bounding box center [313, 208] width 283 height 161
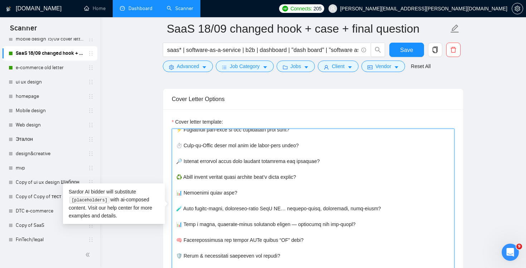
click at [263, 222] on textarea "Cover letter template:" at bounding box center [313, 208] width 283 height 161
click at [300, 224] on textarea "Cover letter template:" at bounding box center [313, 208] width 283 height 161
click at [298, 224] on textarea "Cover letter template:" at bounding box center [313, 208] width 283 height 161
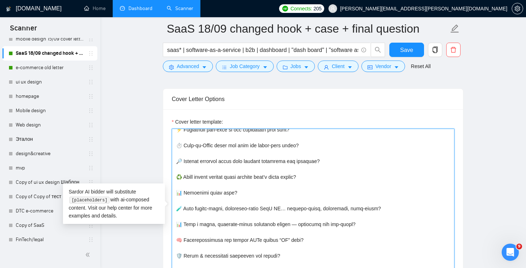
click at [298, 224] on textarea "Cover letter template:" at bounding box center [313, 208] width 283 height 161
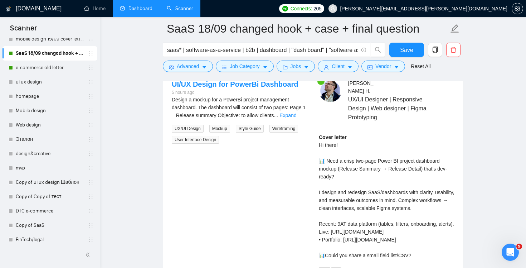
scroll to position [1356, 0]
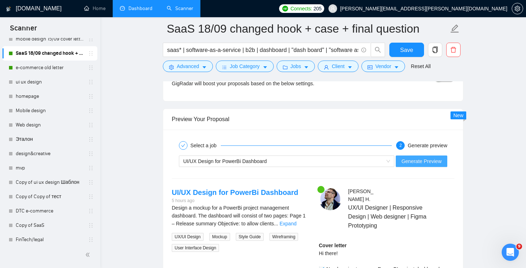
type textarea "Lo ipsum! [dol sitame'c adip el seddo] [eiu tem in utl etdo magnaali enim adm v…"
click at [426, 160] on span "Generate Preview" at bounding box center [421, 161] width 40 height 8
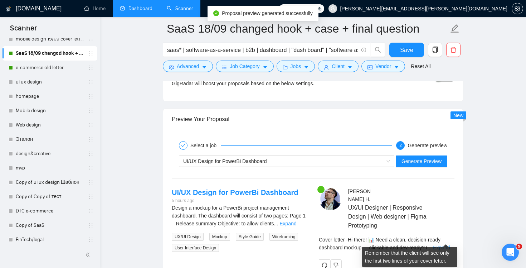
click at [442, 244] on link "Expand" at bounding box center [441, 247] width 17 height 6
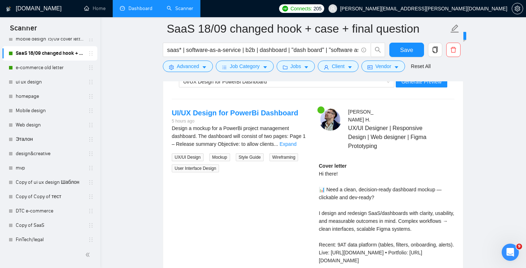
scroll to position [1408, 0]
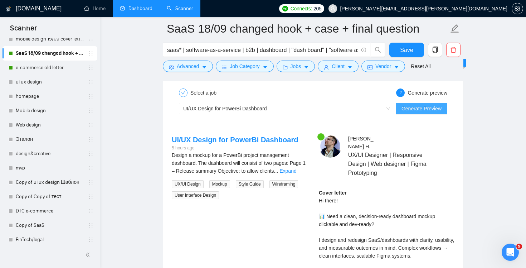
click at [418, 104] on span "Generate Preview" at bounding box center [421, 108] width 40 height 8
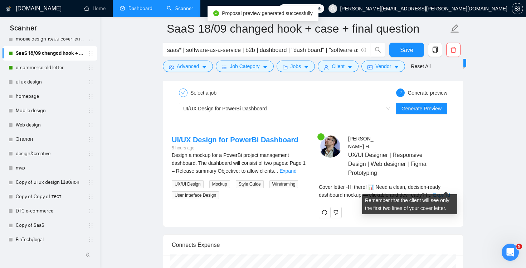
click at [445, 192] on link "Expand" at bounding box center [441, 195] width 17 height 6
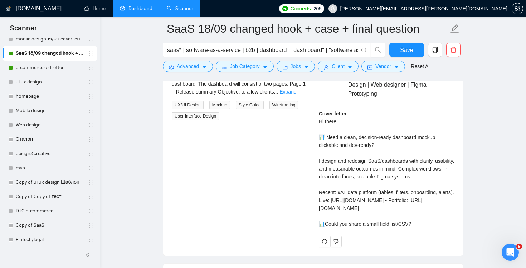
scroll to position [1438, 0]
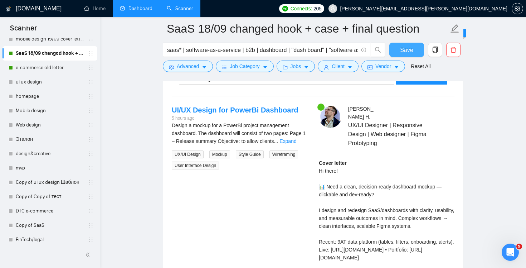
click at [403, 48] on span "Save" at bounding box center [406, 49] width 13 height 9
